Goal: Find specific fact: Find specific fact

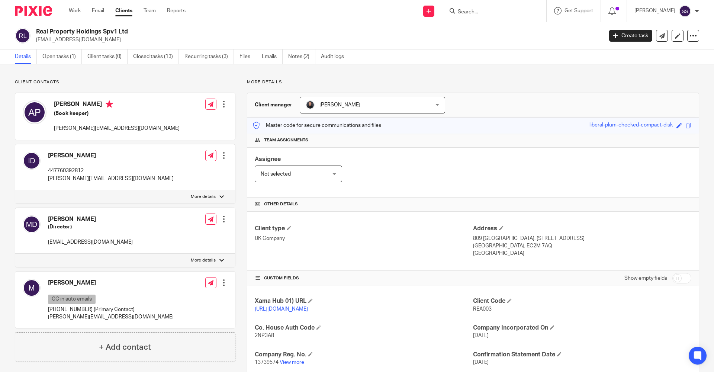
click at [467, 9] on input "Search" at bounding box center [490, 12] width 67 height 7
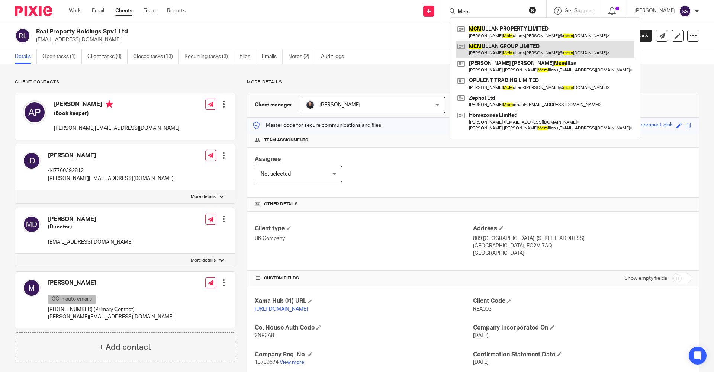
type input "Mcm"
click at [491, 48] on link at bounding box center [545, 49] width 179 height 17
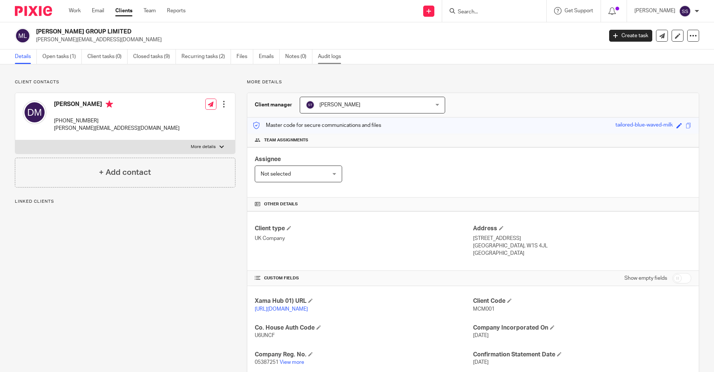
click at [332, 62] on link "Audit logs" at bounding box center [332, 56] width 29 height 15
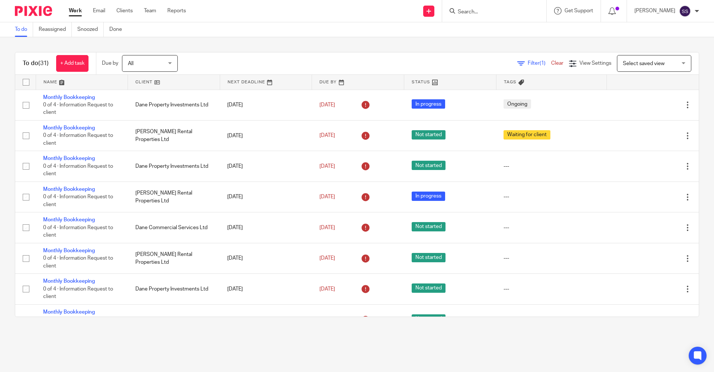
click at [478, 13] on input "Search" at bounding box center [490, 12] width 67 height 7
type input "KIn YUng"
click button "submit" at bounding box center [0, 0] width 0 height 0
click at [491, 34] on link at bounding box center [511, 31] width 110 height 17
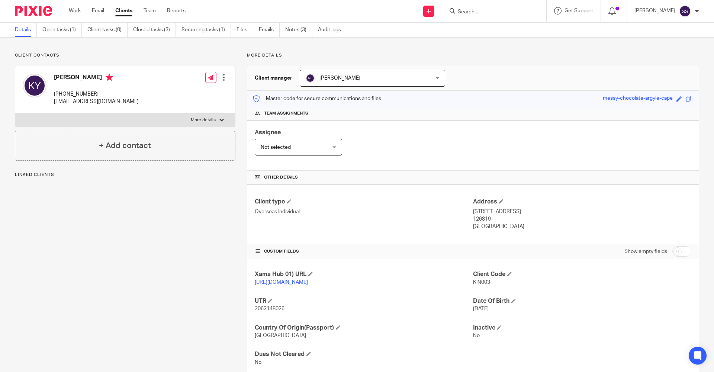
scroll to position [55, 0]
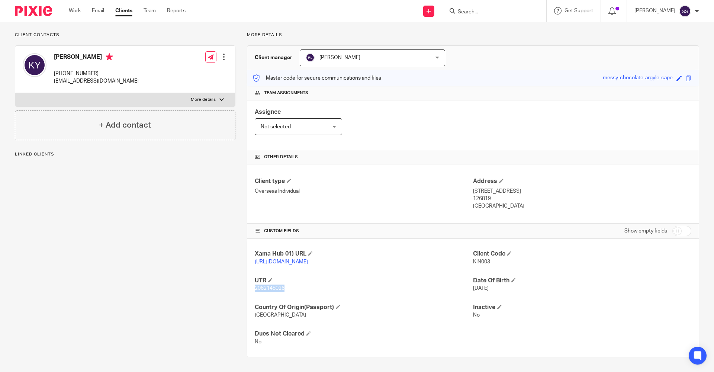
drag, startPoint x: 254, startPoint y: 288, endPoint x: 294, endPoint y: 293, distance: 40.8
click at [294, 293] on div "Xama Hub 01) URL [URL][DOMAIN_NAME] Client Code KIN003 UTR 2062148026 Date Of B…" at bounding box center [473, 298] width 452 height 118
copy span "2062148026"
click at [473, 187] on p "[STREET_ADDRESS]" at bounding box center [582, 190] width 218 height 7
click at [468, 187] on p "Overseas Individual" at bounding box center [364, 190] width 218 height 7
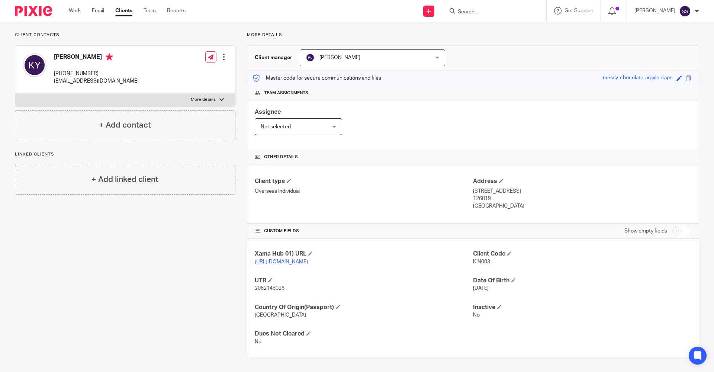
drag, startPoint x: 468, startPoint y: 183, endPoint x: 526, endPoint y: 184, distance: 57.3
click at [526, 184] on div "Client type Overseas Individual Address [STREET_ADDRESS] 126819 [GEOGRAPHIC_DAT…" at bounding box center [473, 194] width 452 height 60
drag, startPoint x: 526, startPoint y: 184, endPoint x: 533, endPoint y: 193, distance: 11.7
click at [533, 195] on p "126819" at bounding box center [582, 198] width 218 height 7
drag, startPoint x: 470, startPoint y: 182, endPoint x: 607, endPoint y: 198, distance: 138.6
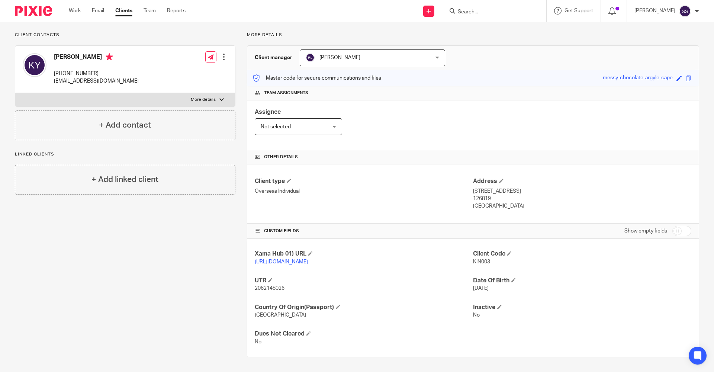
click at [607, 198] on div "Address [STREET_ADDRESS] 126819 [GEOGRAPHIC_DATA]" at bounding box center [582, 193] width 218 height 33
copy div "[STREET_ADDRESS]"
click at [523, 195] on p "126819" at bounding box center [582, 198] width 218 height 7
drag, startPoint x: 519, startPoint y: 183, endPoint x: 589, endPoint y: 181, distance: 69.2
click at [589, 187] on p "[STREET_ADDRESS]" at bounding box center [582, 190] width 218 height 7
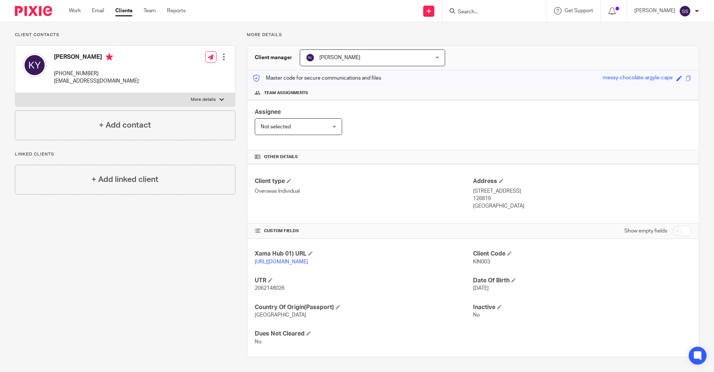
copy p "Clementiwoods Condo 05-37,"
drag, startPoint x: 610, startPoint y: 193, endPoint x: 605, endPoint y: 189, distance: 6.9
click at [610, 195] on p "126819" at bounding box center [582, 198] width 218 height 7
drag, startPoint x: 590, startPoint y: 180, endPoint x: 613, endPoint y: 183, distance: 22.9
click at [613, 187] on p "[STREET_ADDRESS]" at bounding box center [582, 190] width 218 height 7
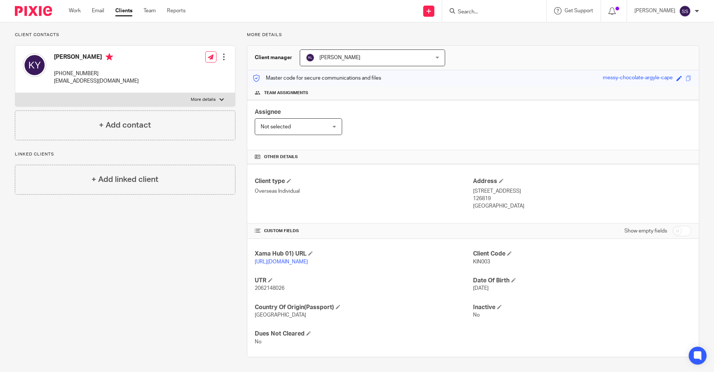
copy p "[GEOGRAPHIC_DATA]"
drag, startPoint x: 469, startPoint y: 191, endPoint x: 488, endPoint y: 193, distance: 19.1
click at [488, 195] on p "126819" at bounding box center [582, 198] width 218 height 7
copy p "126819"
click at [557, 264] on div "Client Code KIN003" at bounding box center [582, 258] width 218 height 16
